Goal: Communication & Community: Answer question/provide support

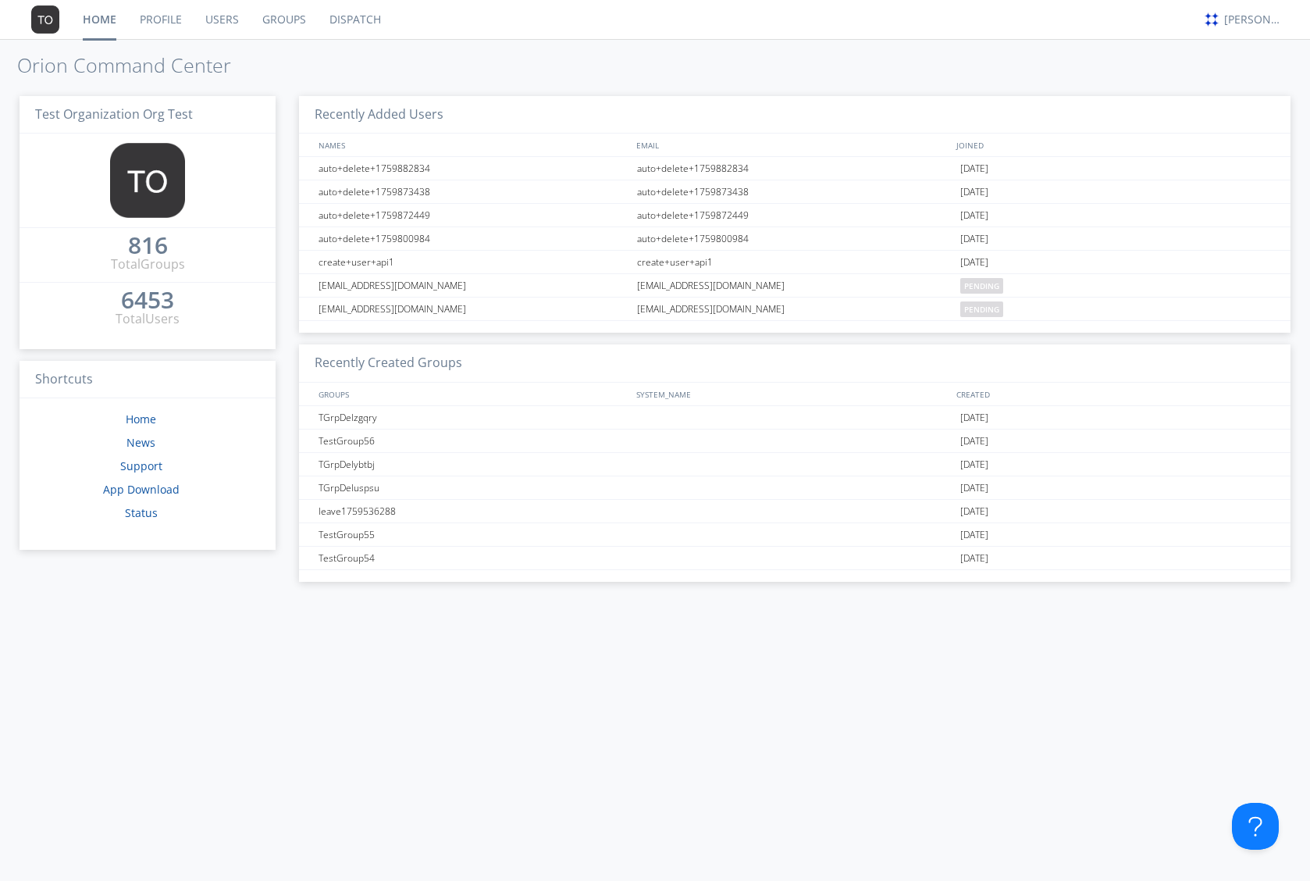
click at [354, 24] on link "Dispatch" at bounding box center [355, 19] width 75 height 39
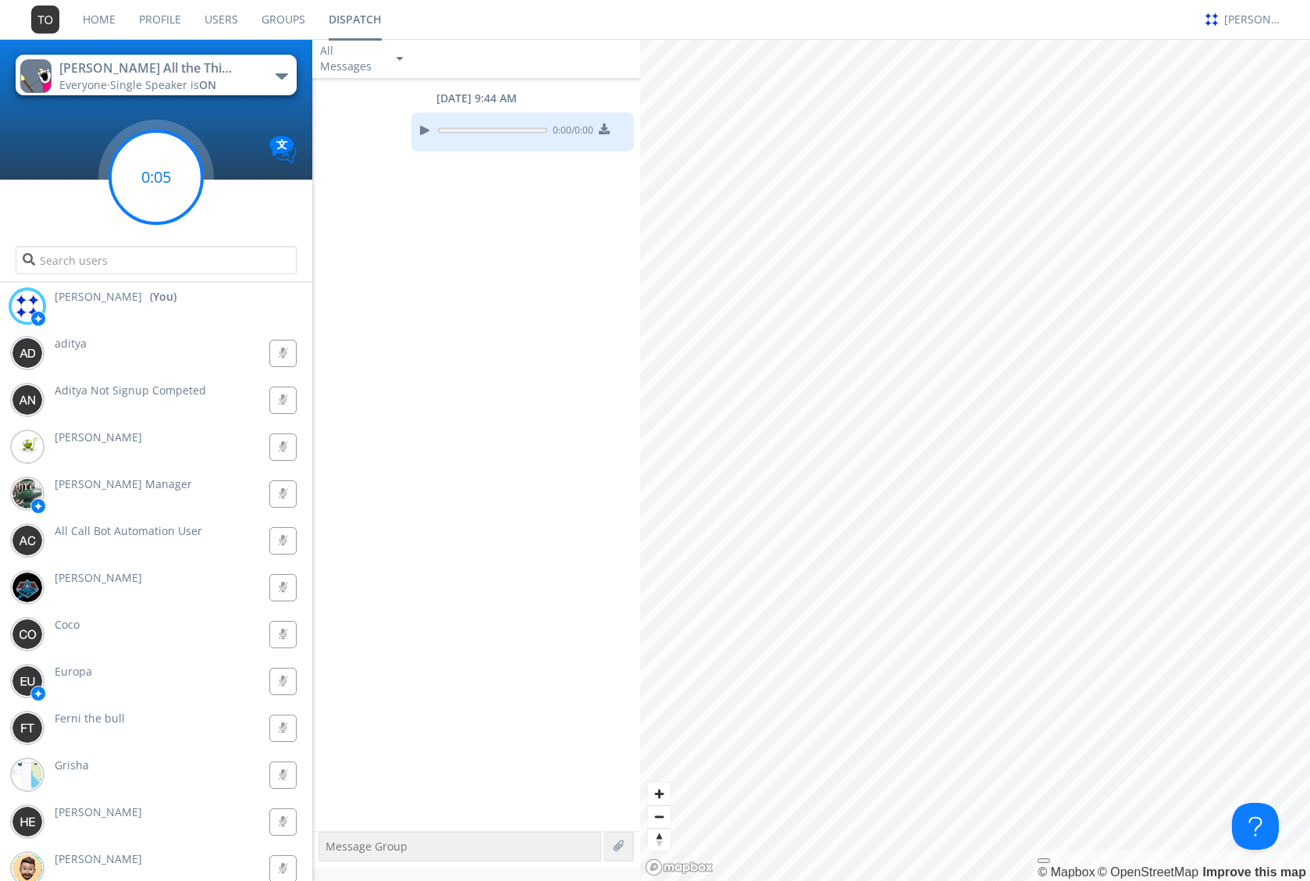
click at [154, 188] on g at bounding box center [156, 177] width 92 height 92
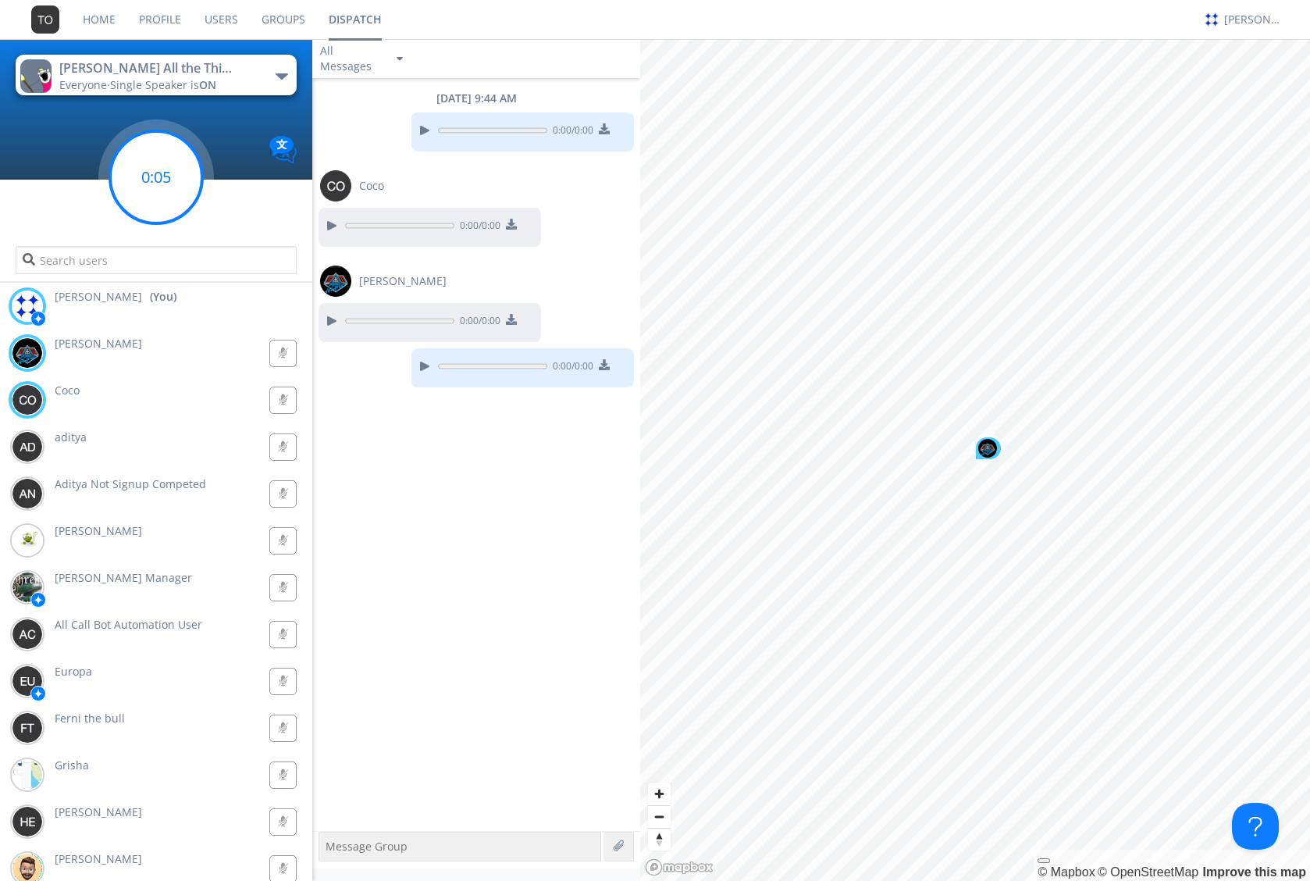
click at [185, 169] on circle at bounding box center [156, 177] width 92 height 92
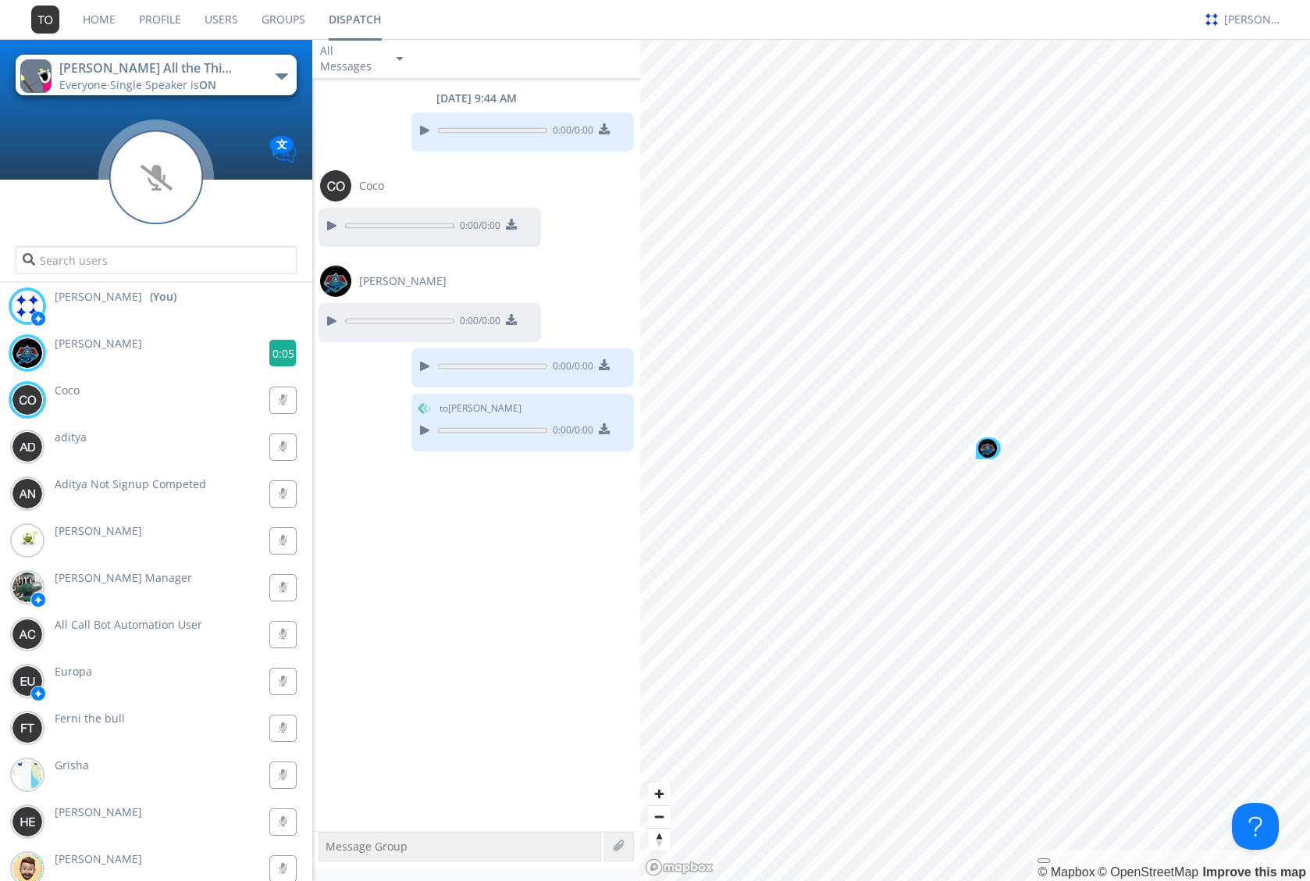
click at [276, 348] on g at bounding box center [282, 353] width 27 height 27
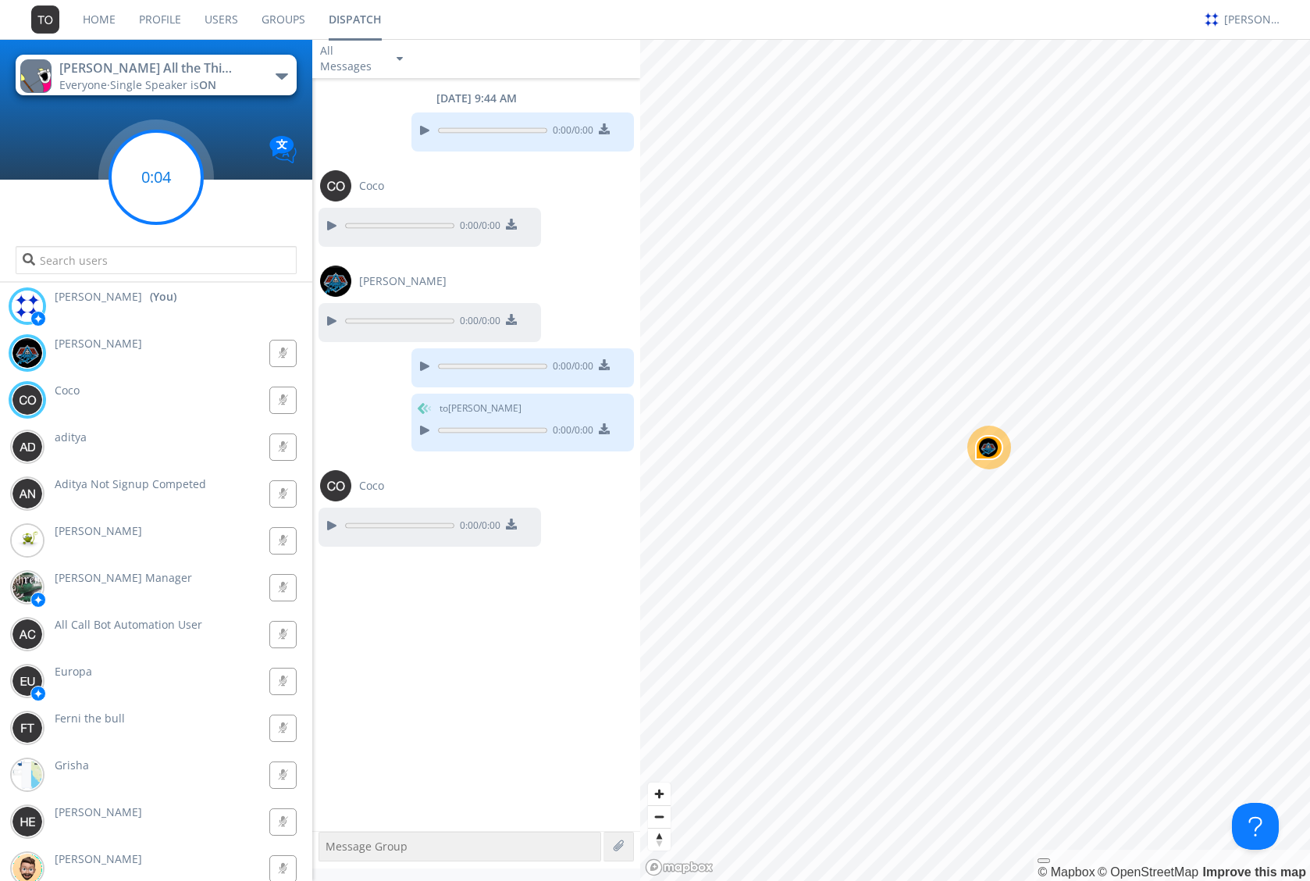
click at [158, 189] on circle at bounding box center [156, 177] width 92 height 92
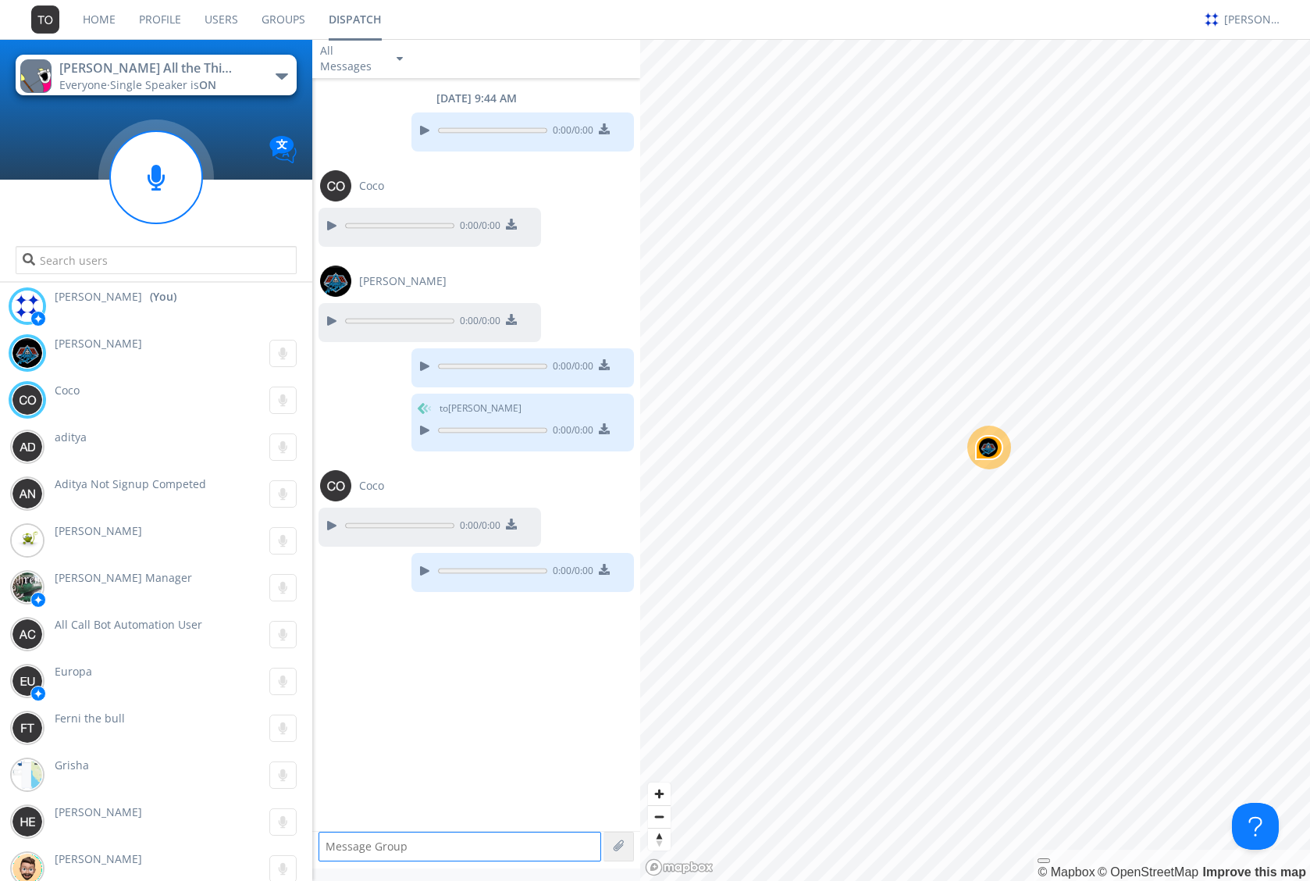
click at [422, 845] on textarea at bounding box center [460, 847] width 283 height 30
type textarea "Hello!"
